Goal: Check status: Check status

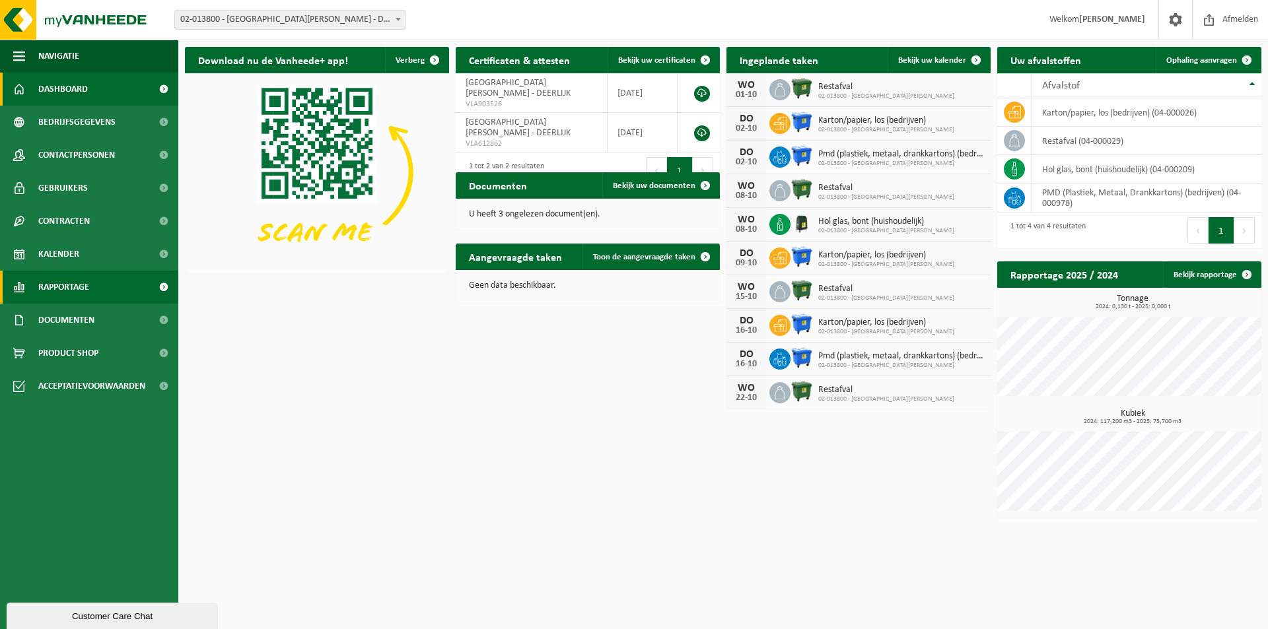
click at [74, 289] on span "Rapportage" at bounding box center [63, 287] width 51 height 33
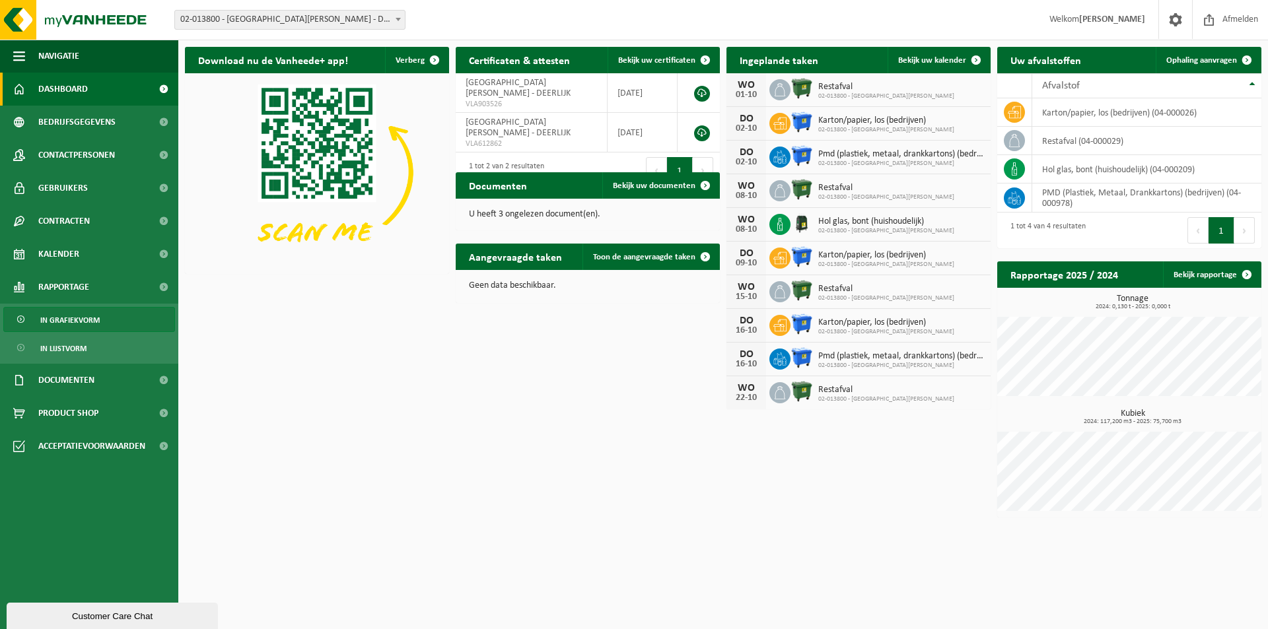
click at [73, 317] on span "In grafiekvorm" at bounding box center [69, 320] width 59 height 25
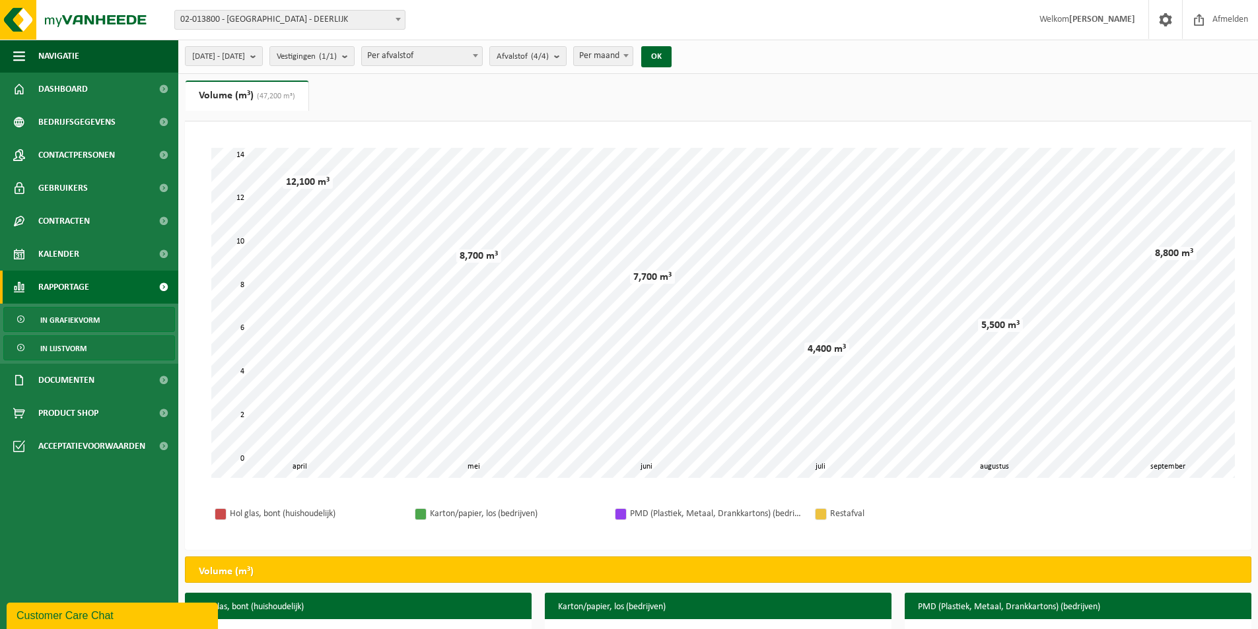
click at [71, 347] on span "In lijstvorm" at bounding box center [63, 348] width 46 height 25
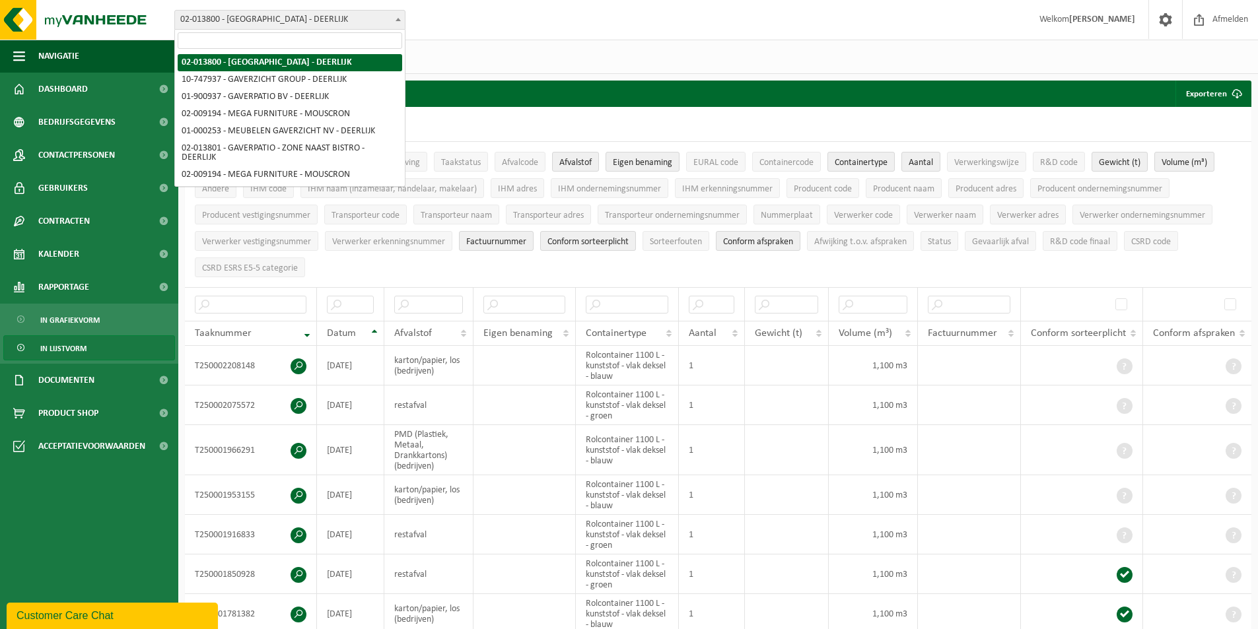
click at [396, 19] on b at bounding box center [398, 19] width 5 height 3
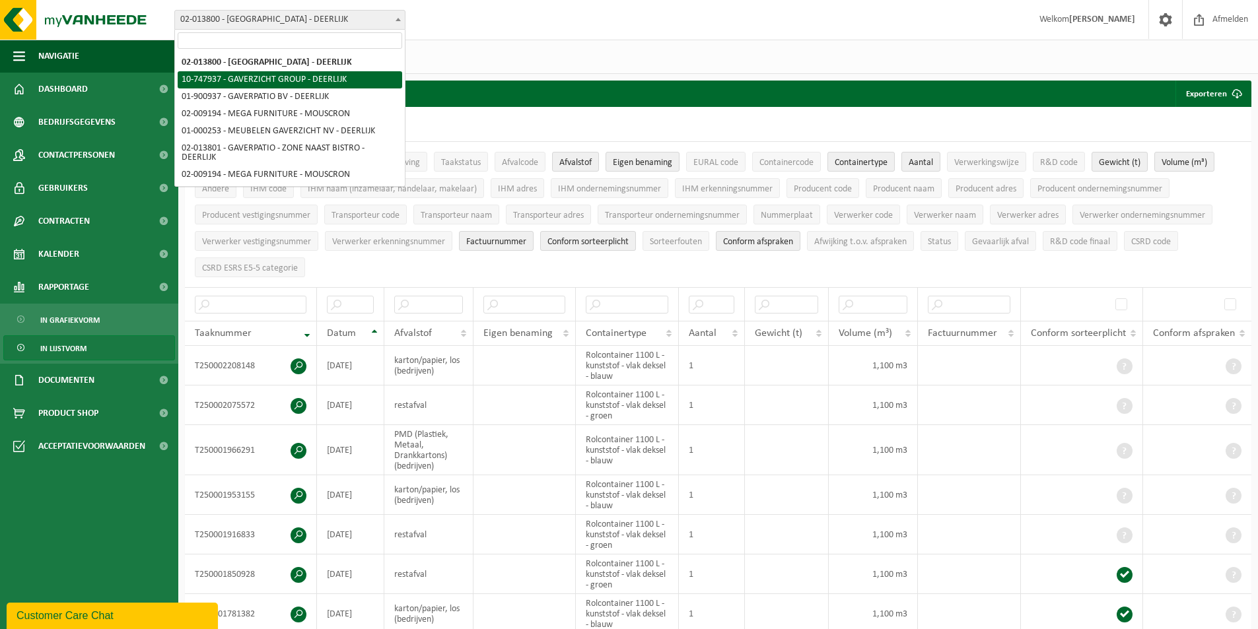
select select "5973"
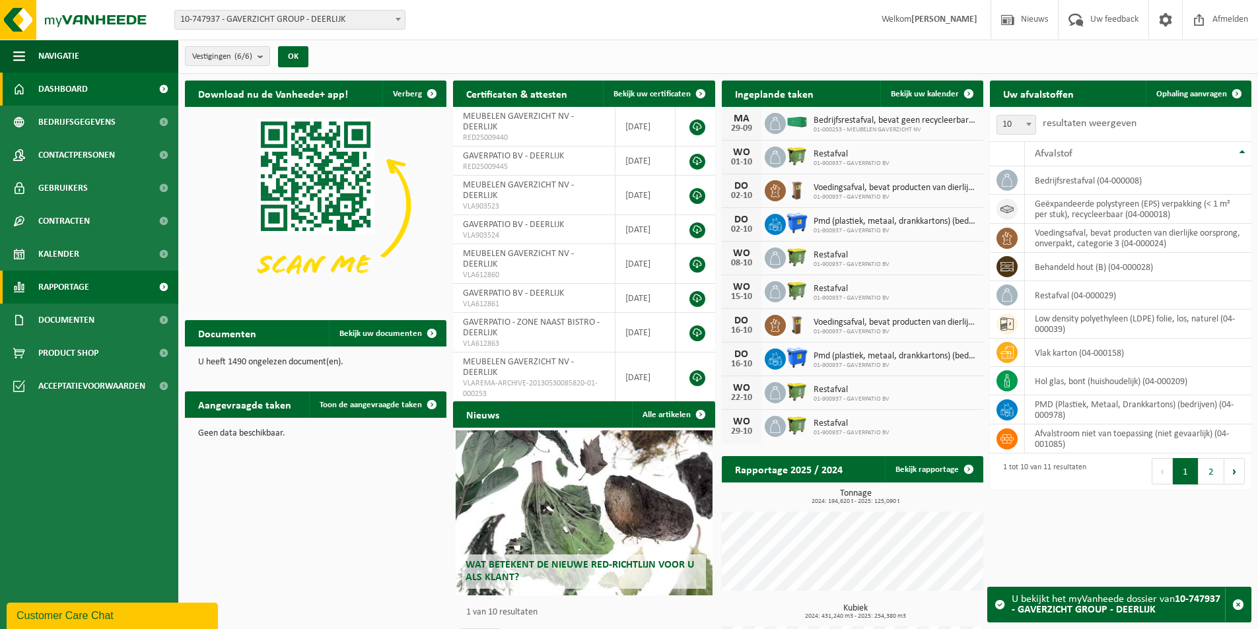
click at [72, 279] on span "Rapportage" at bounding box center [63, 287] width 51 height 33
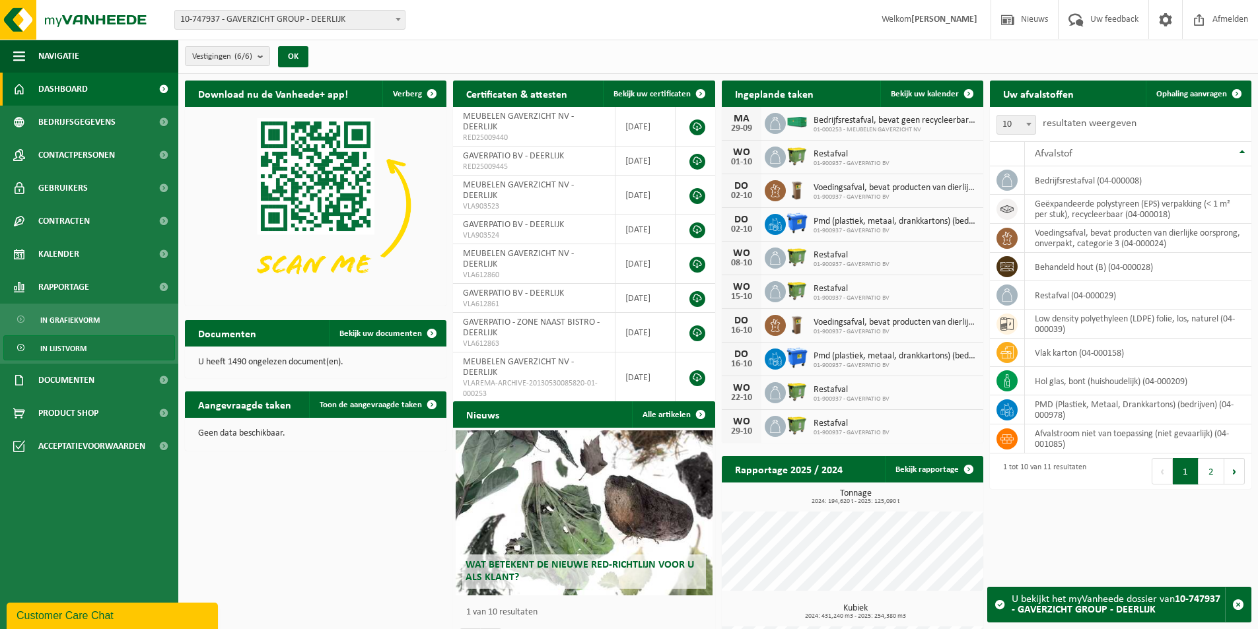
click at [59, 355] on span "In lijstvorm" at bounding box center [63, 348] width 46 height 25
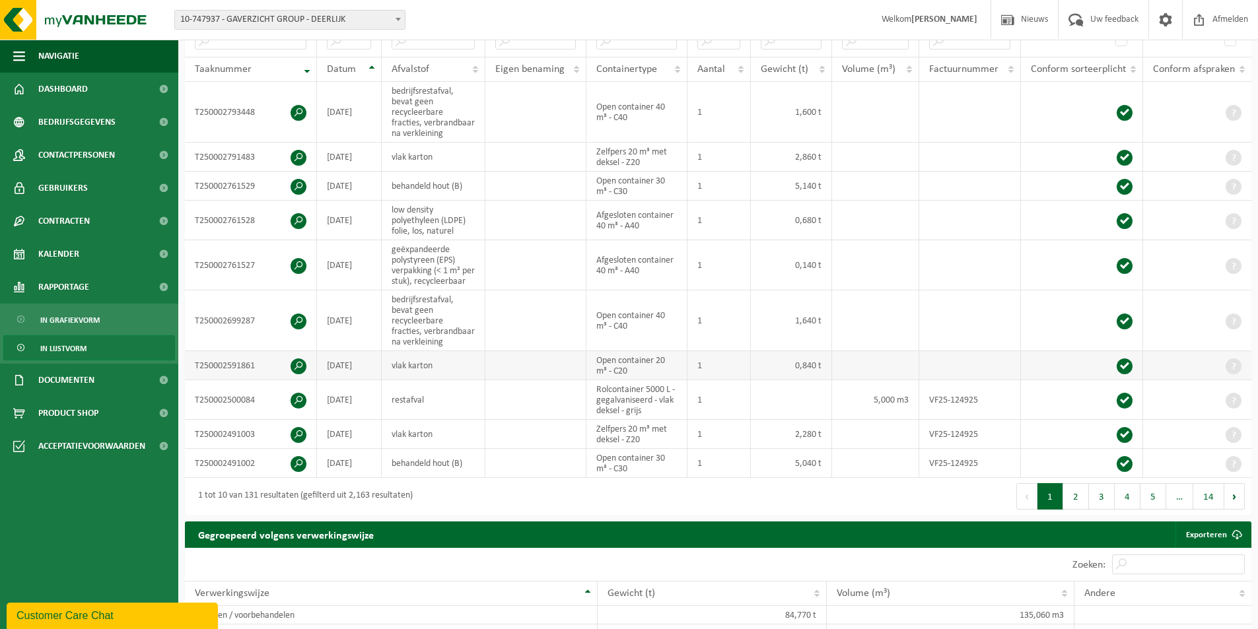
scroll to position [330, 0]
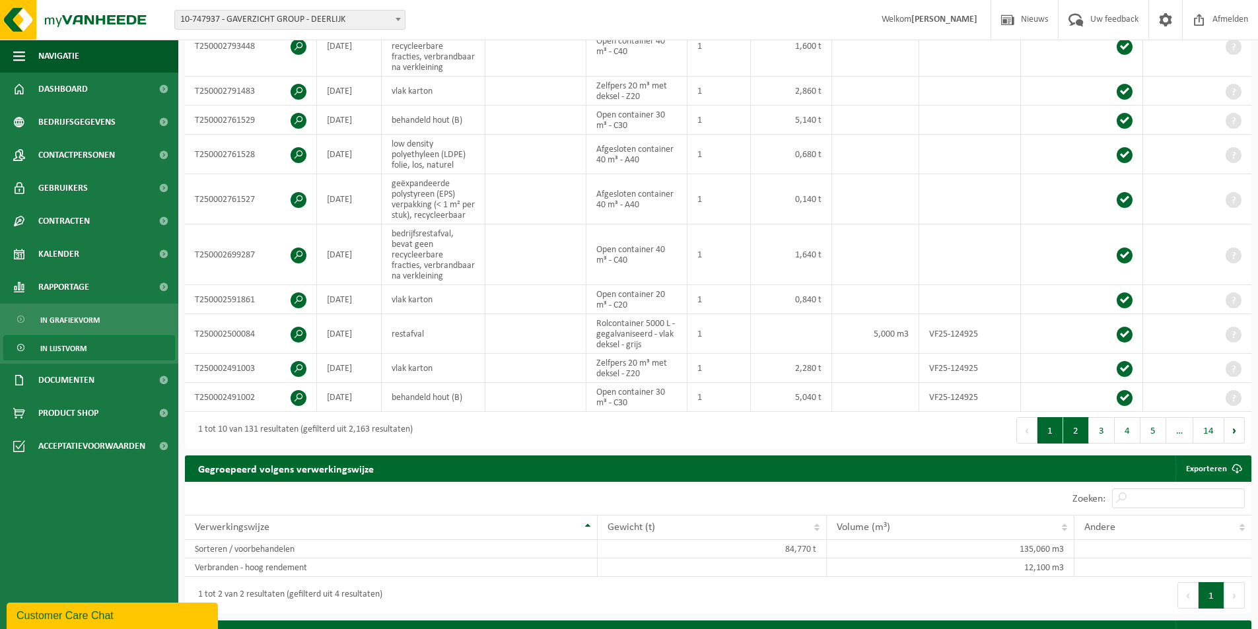
click at [1077, 436] on button "2" at bounding box center [1076, 430] width 26 height 26
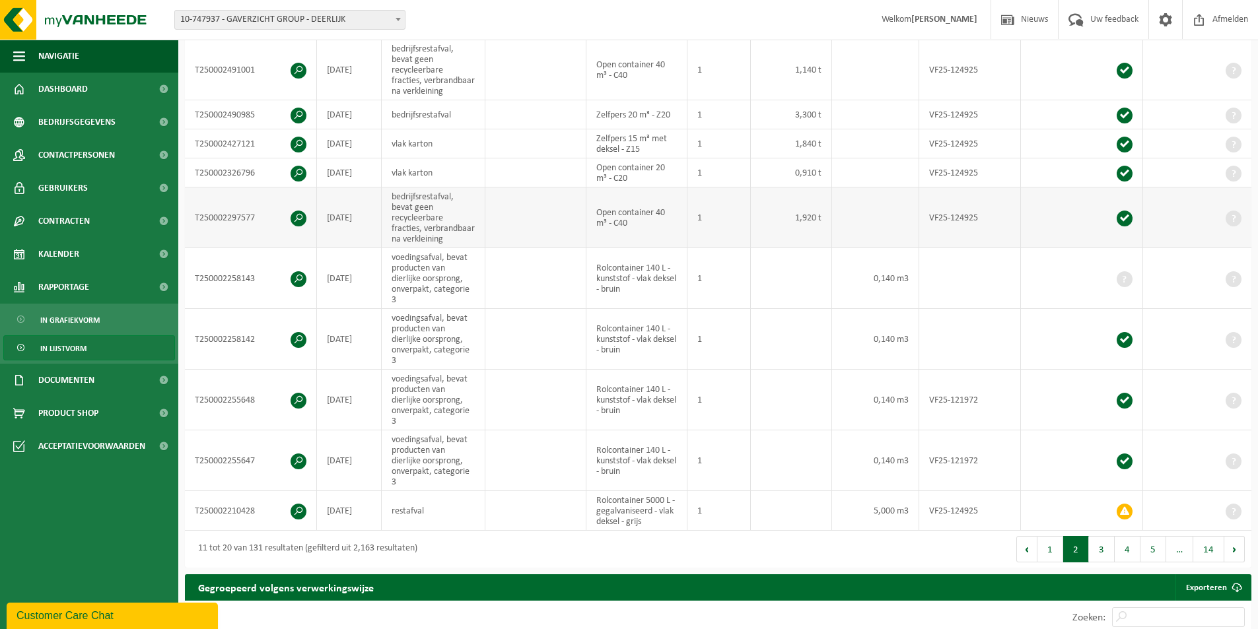
scroll to position [373, 0]
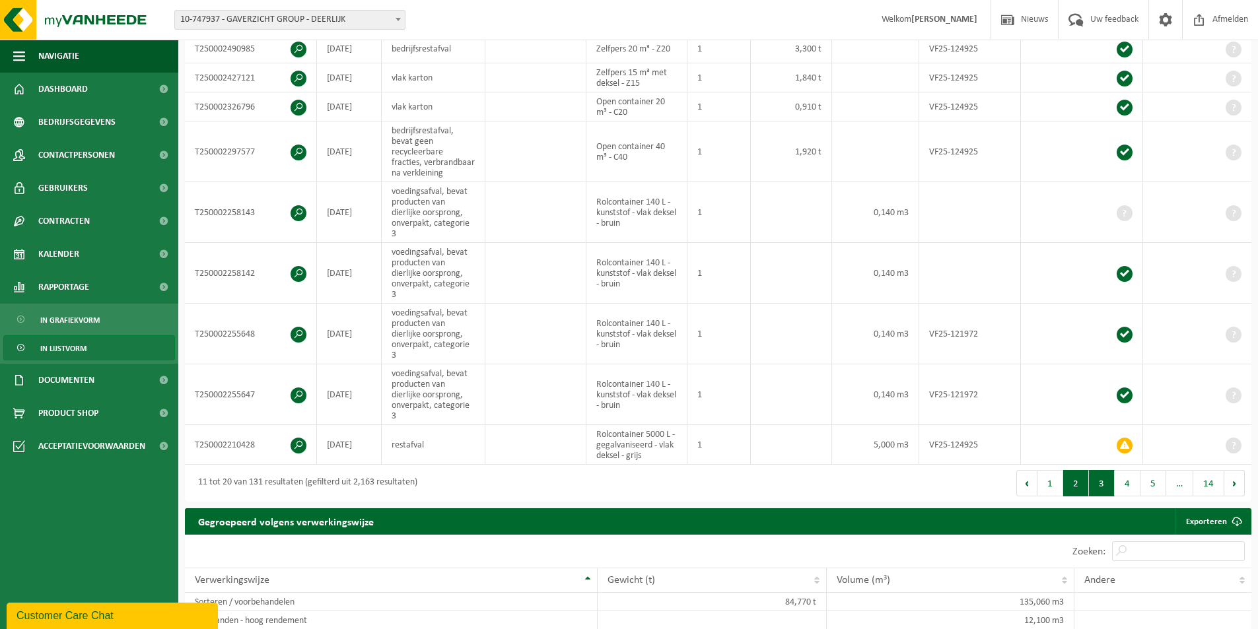
click at [1092, 476] on button "3" at bounding box center [1102, 483] width 26 height 26
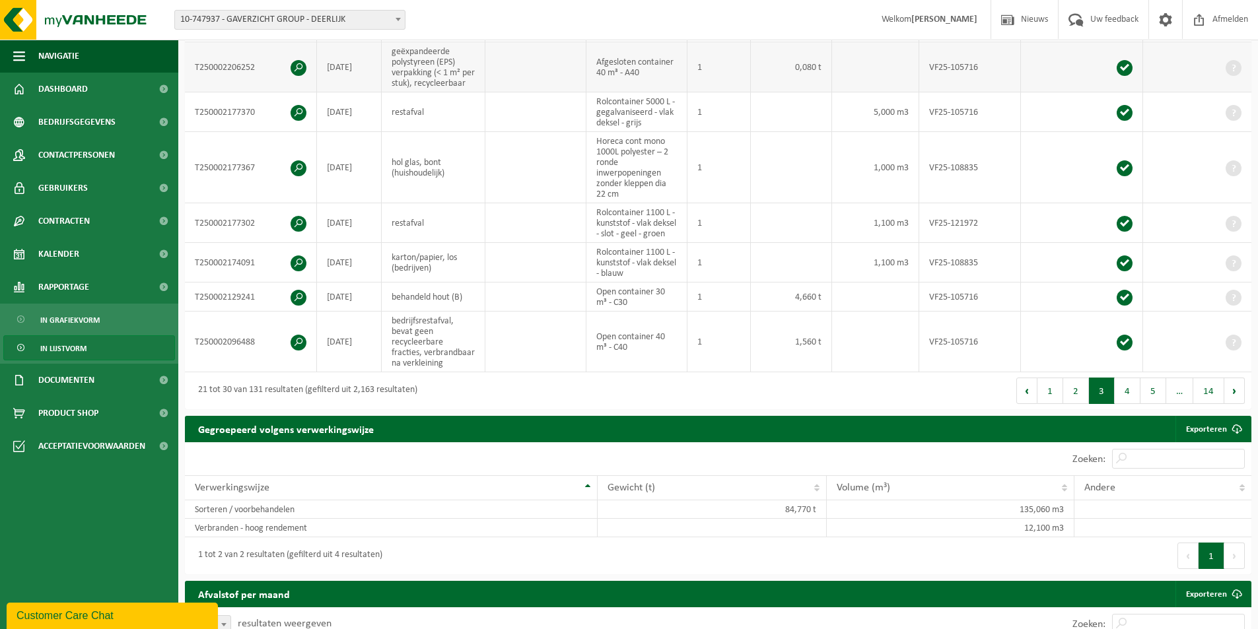
scroll to position [520, 0]
